Goal: Information Seeking & Learning: Check status

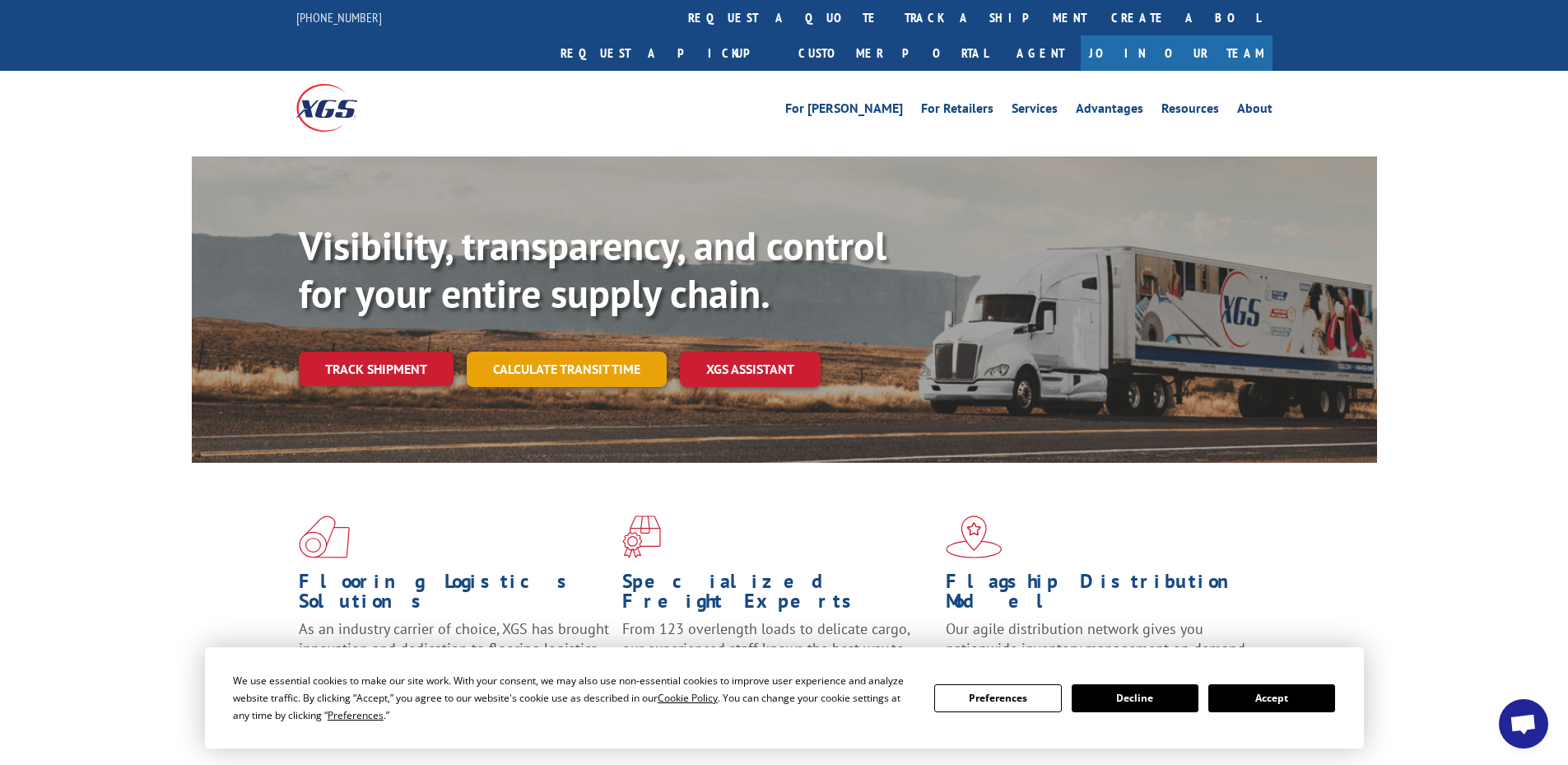
click at [604, 352] on link "Calculate transit time" at bounding box center [566, 369] width 200 height 35
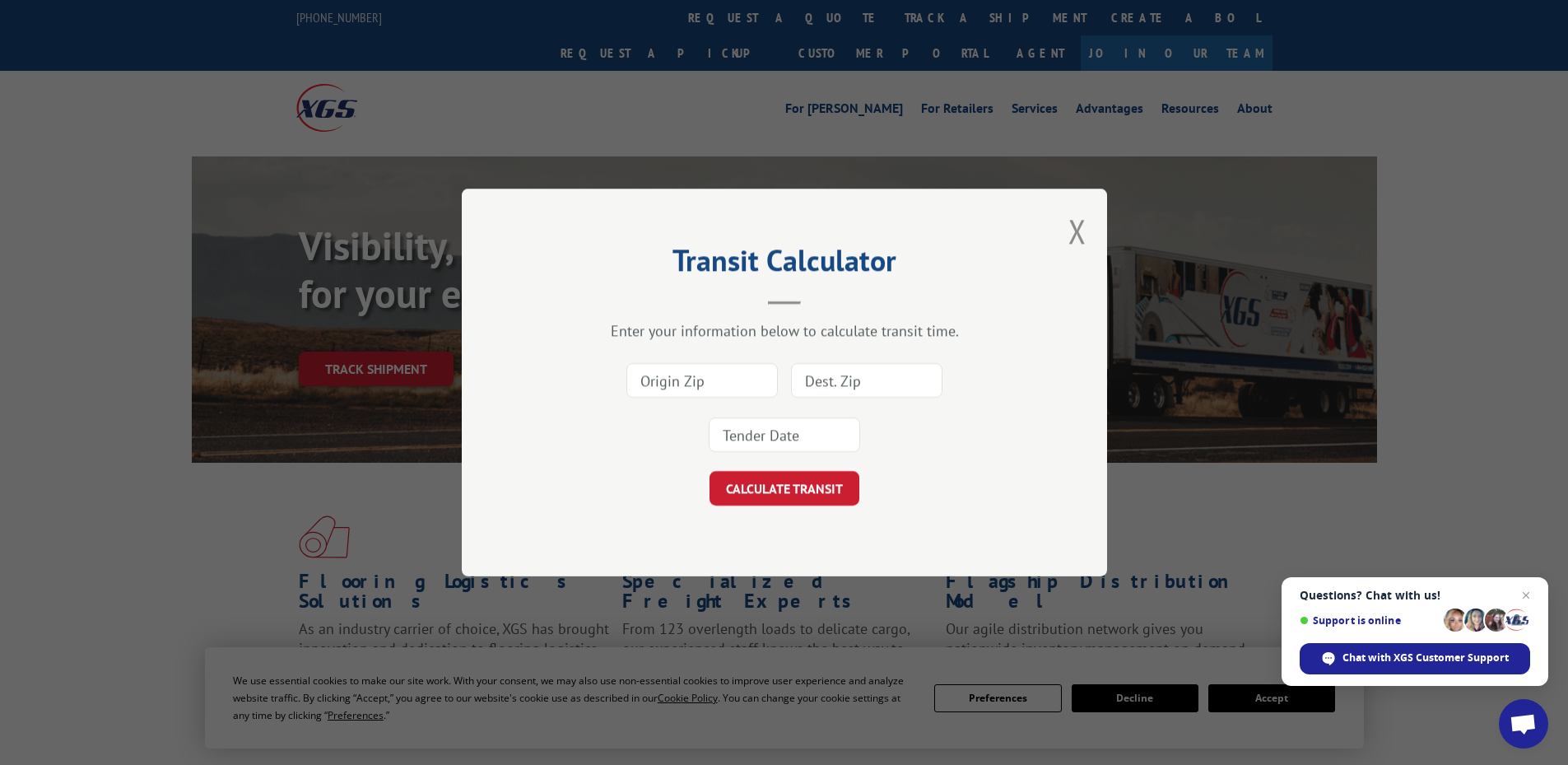
click at [1086, 222] on div "Transit Calculator Enter your information below to calculate transit time. CALC…" at bounding box center [784, 382] width 645 height 387
click at [1078, 233] on button "Close modal" at bounding box center [1077, 230] width 18 height 44
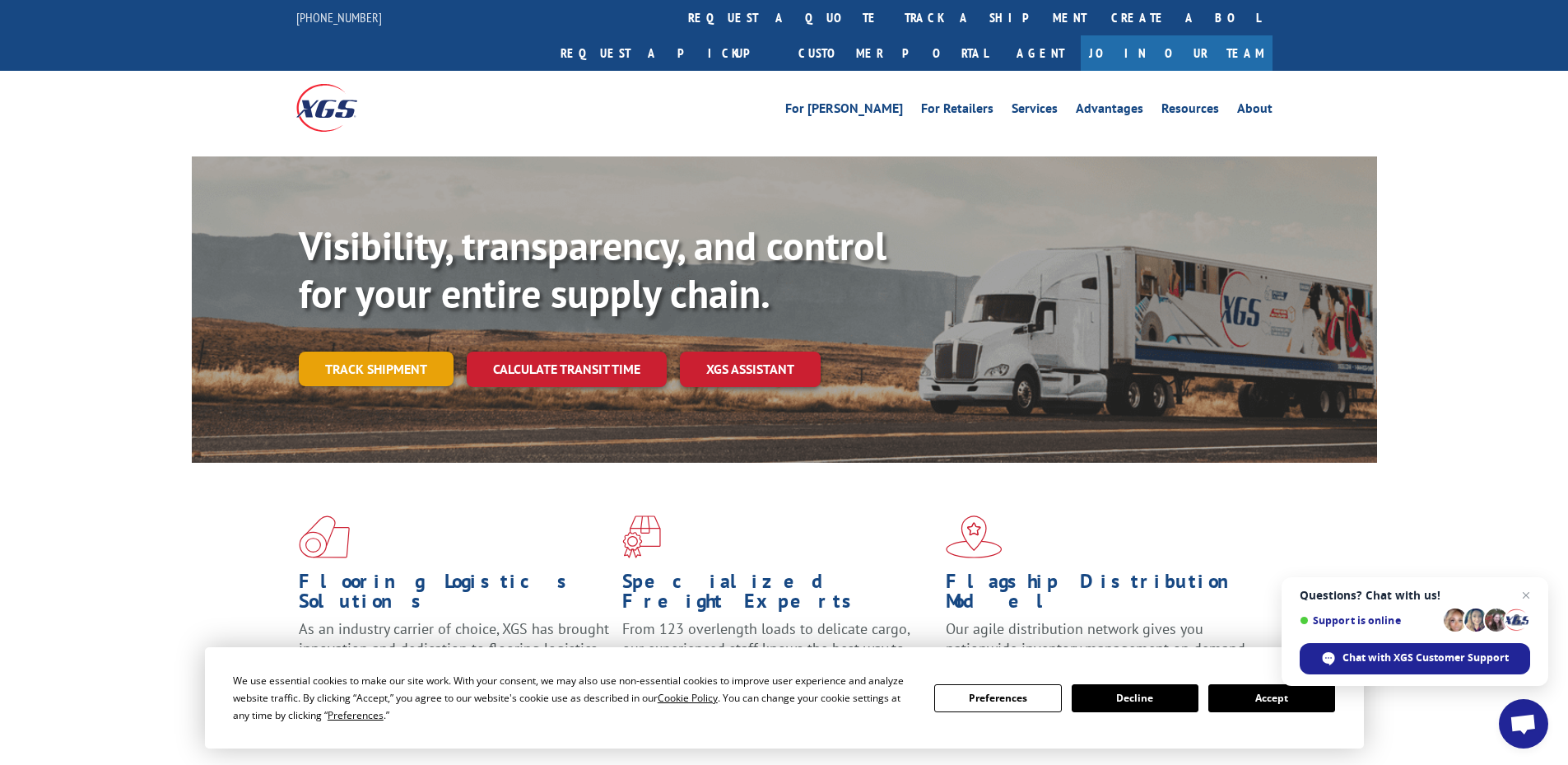
click at [347, 352] on link "Track shipment" at bounding box center [376, 369] width 155 height 35
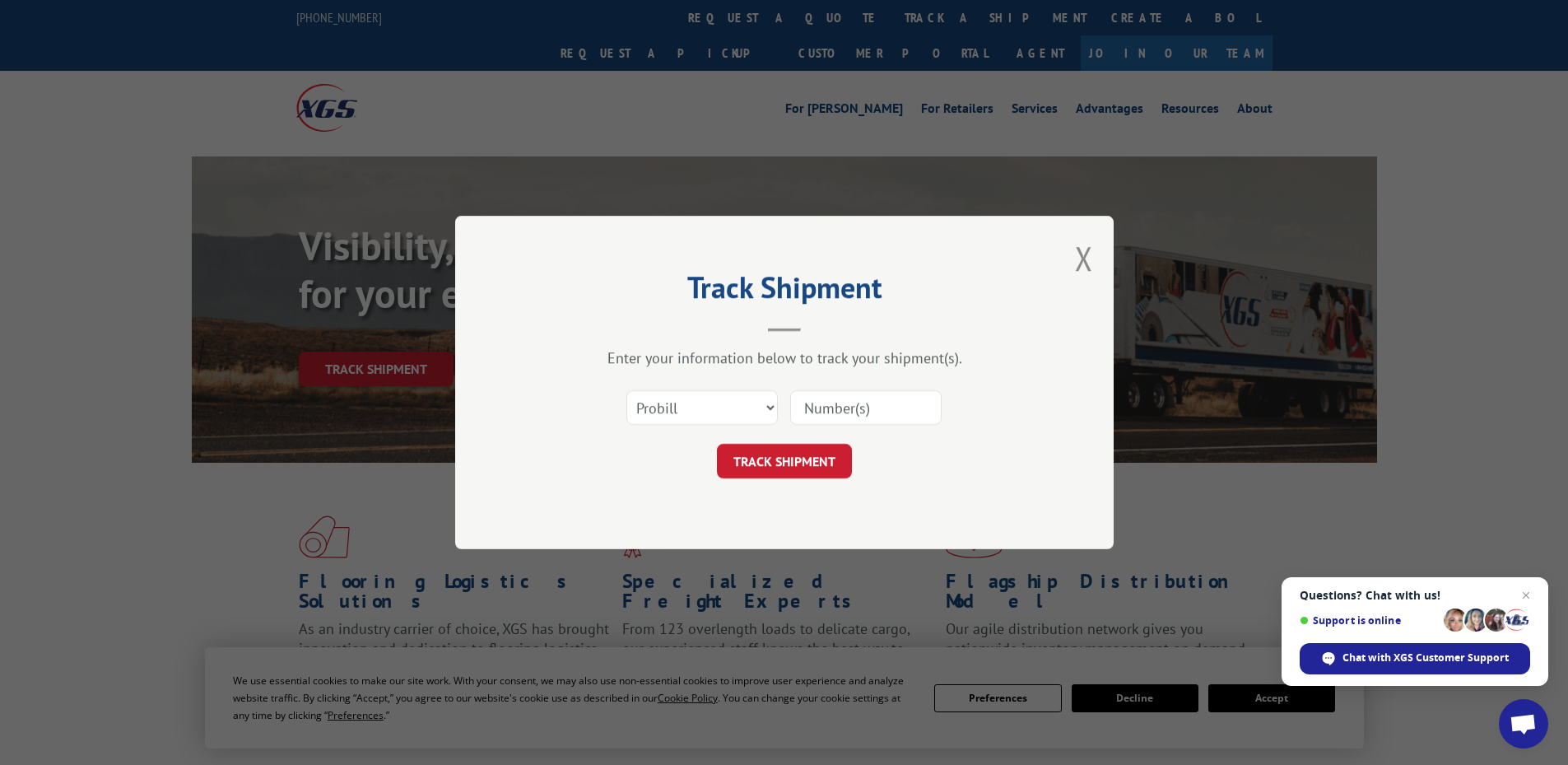
click at [845, 417] on input at bounding box center [866, 407] width 152 height 35
paste input "17516740"
type input "17516740"
click at [788, 469] on button "TRACK SHIPMENT" at bounding box center [784, 461] width 135 height 35
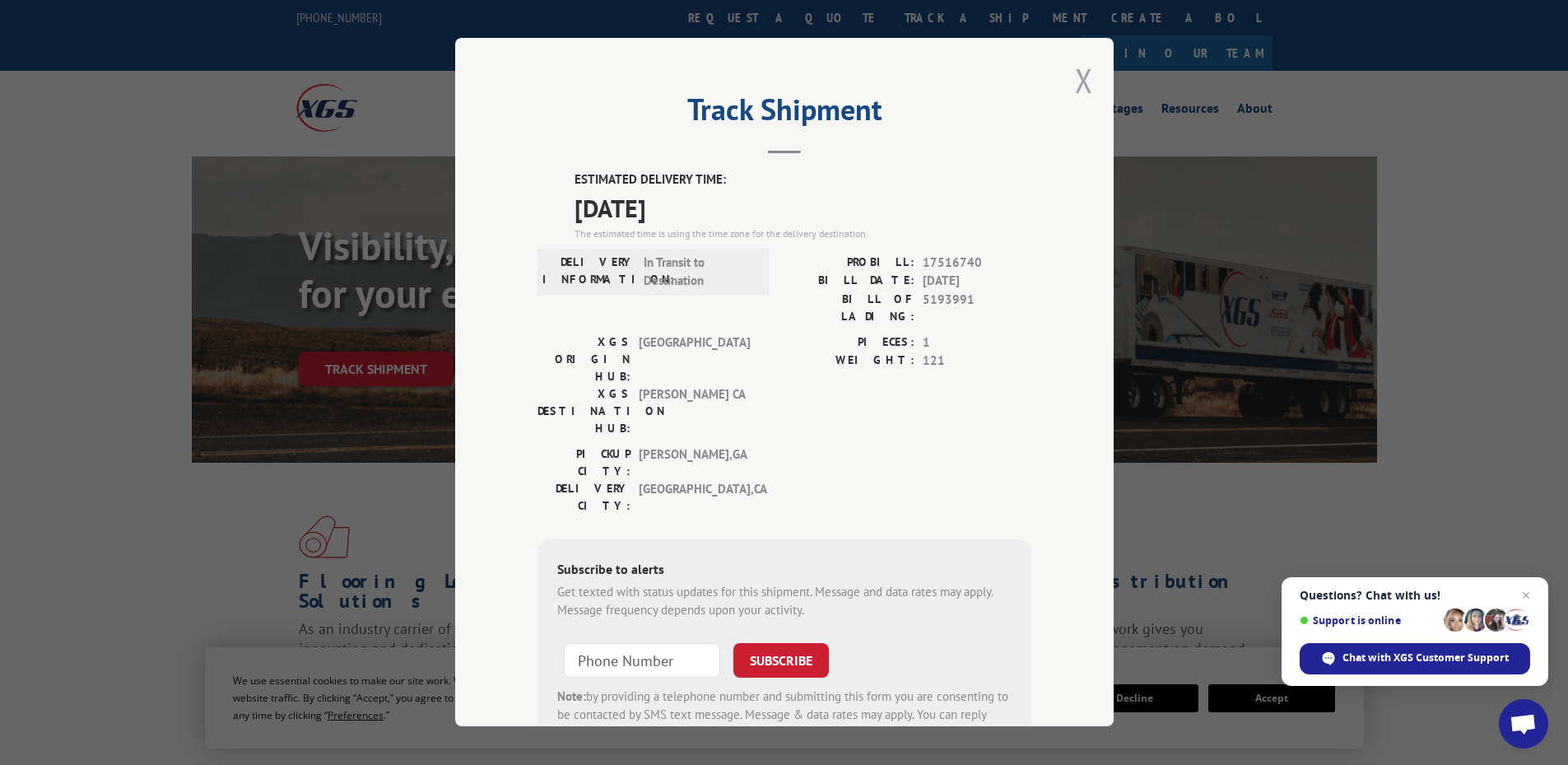
click at [1076, 71] on button "Close modal" at bounding box center [1085, 80] width 18 height 44
